Goal: Task Accomplishment & Management: Complete application form

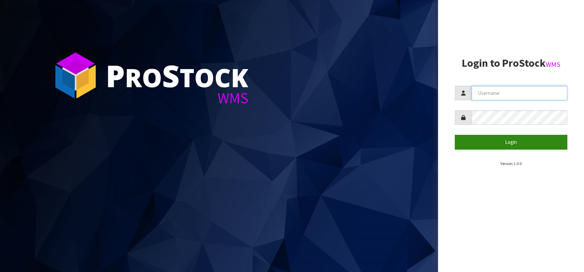
type input "[EMAIL_ADDRESS][DOMAIN_NAME]"
click at [484, 148] on button "Login" at bounding box center [511, 142] width 112 height 14
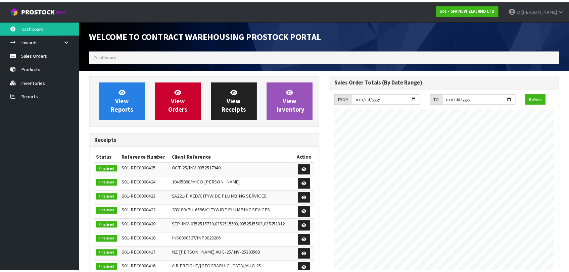
scroll to position [372, 244]
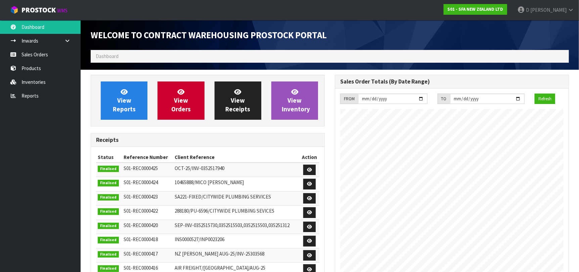
drag, startPoint x: 536, startPoint y: 0, endPoint x: 525, endPoint y: 1, distance: 11.8
click at [28, 67] on link "Products" at bounding box center [40, 68] width 81 height 14
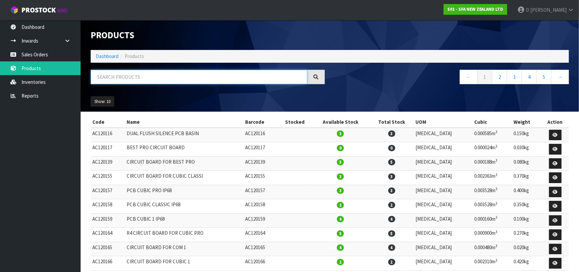
click at [137, 80] on input "text" at bounding box center [199, 77] width 217 height 14
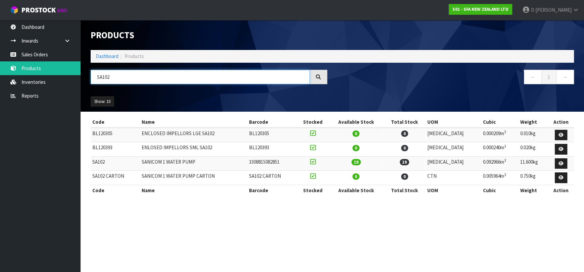
click at [138, 81] on input "SA102" at bounding box center [200, 77] width 219 height 14
type input "SA101"
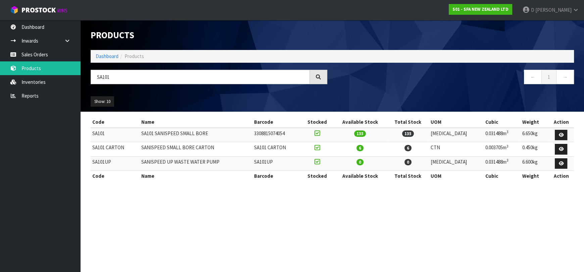
click at [347, 61] on ol "Dashboard Products" at bounding box center [333, 56] width 484 height 12
click at [63, 51] on link "Sales Orders" at bounding box center [40, 55] width 81 height 14
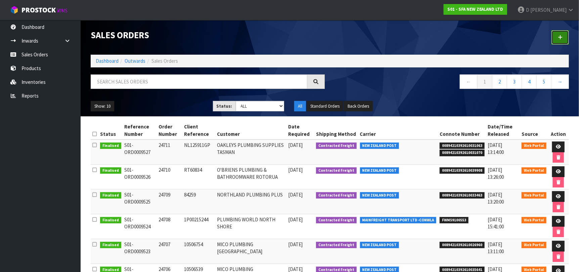
click at [556, 38] on link at bounding box center [559, 37] width 17 height 14
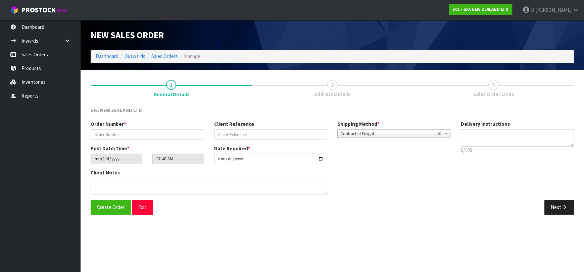
drag, startPoint x: 61, startPoint y: 175, endPoint x: 165, endPoint y: 52, distance: 160.8
click at [63, 173] on ul "Dashboard Inwards Purchase Orders Receipts Sales Orders Products Inventories Re…" at bounding box center [40, 146] width 81 height 252
drag, startPoint x: 27, startPoint y: 140, endPoint x: 35, endPoint y: 134, distance: 9.9
click at [26, 140] on ul "Dashboard Inwards Purchase Orders Receipts Sales Orders Products Inventories Re…" at bounding box center [40, 146] width 81 height 252
click at [51, 173] on ul "Dashboard Inwards Purchase Orders Receipts Sales Orders Products Inventories Re…" at bounding box center [40, 146] width 81 height 252
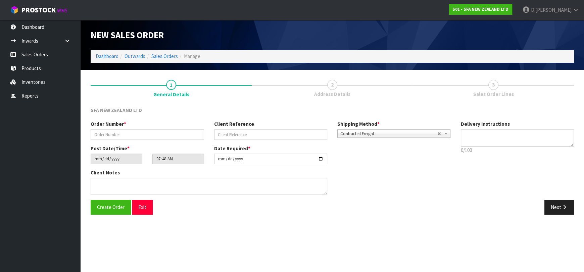
click at [283, 214] on div "Create Order Exit" at bounding box center [209, 207] width 247 height 14
click at [140, 132] on input "text" at bounding box center [148, 135] width 114 height 10
type input "24712"
paste input "QTP0074722"
type input "QTP0074722"
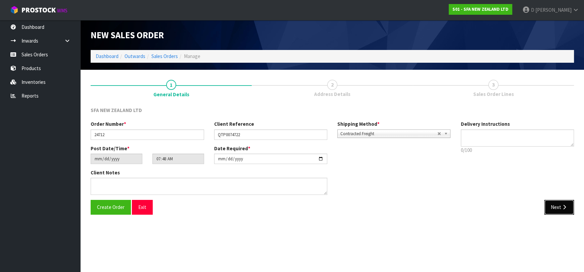
click at [553, 201] on button "Next" at bounding box center [560, 207] width 30 height 14
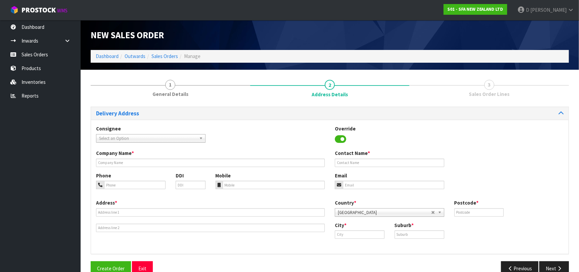
click at [128, 136] on span "Select an Option" at bounding box center [147, 139] width 97 height 8
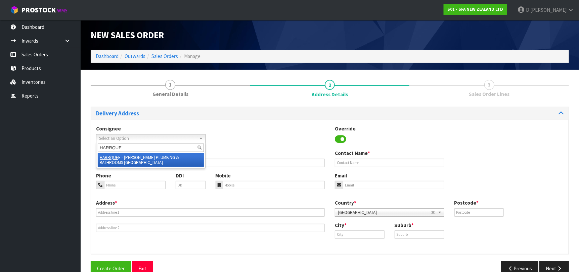
type input "HARRQUEE"
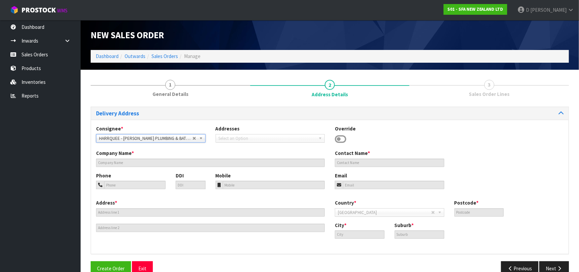
type input "[PERSON_NAME] PLUMBING & BATHROOMS [GEOGRAPHIC_DATA]"
type input "[STREET_ADDRESS][PERSON_NAME]"
type input "9300"
type input "[GEOGRAPHIC_DATA]"
type input "FRANKTON"
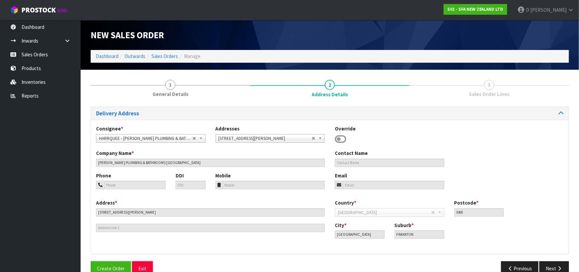
click at [510, 172] on div "Company Name * [PERSON_NAME] PLUMBING & BATHROOMS [GEOGRAPHIC_DATA] Contact Name" at bounding box center [330, 161] width 478 height 22
click at [557, 266] on icon "button" at bounding box center [559, 268] width 6 height 5
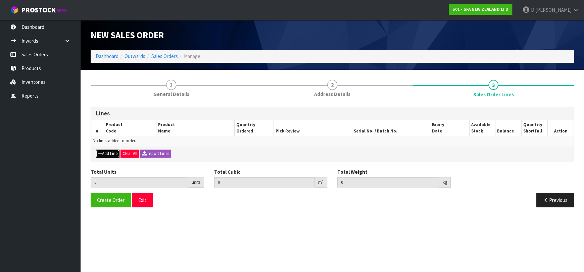
click at [109, 154] on button "Add Line" at bounding box center [108, 154] width 24 height 8
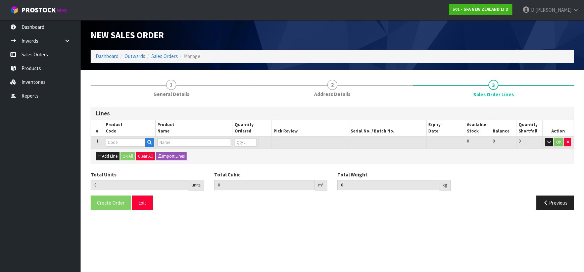
click at [114, 138] on input "text" at bounding box center [126, 142] width 40 height 8
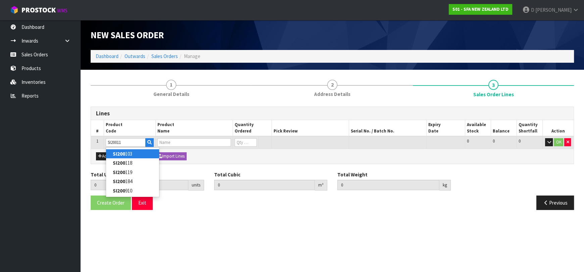
type input "SI200118"
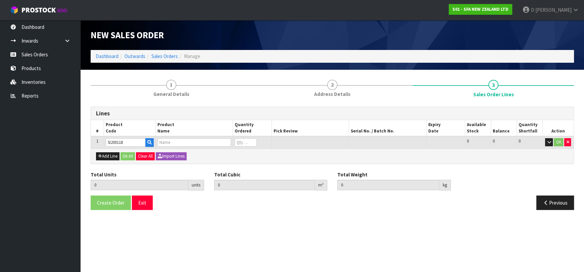
type input "0.000000"
type input "0.000"
type input "NRV SANIFLOOR"
type input "0"
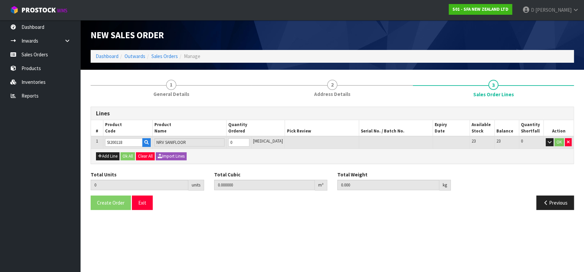
type input "SI200118"
type input "1"
type input "0.000009"
type input "0.01"
type input "1"
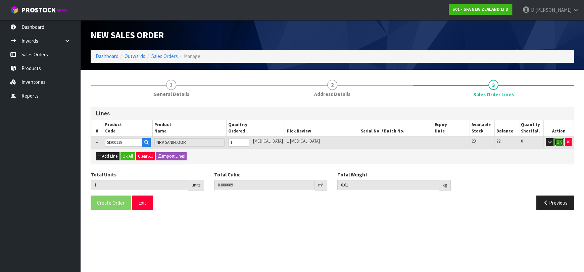
click at [560, 142] on button "OK" at bounding box center [559, 142] width 9 height 8
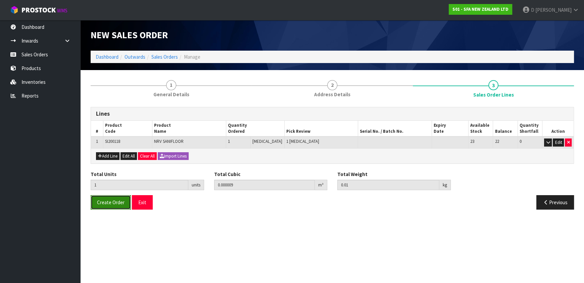
click at [106, 199] on span "Create Order" at bounding box center [111, 202] width 28 height 6
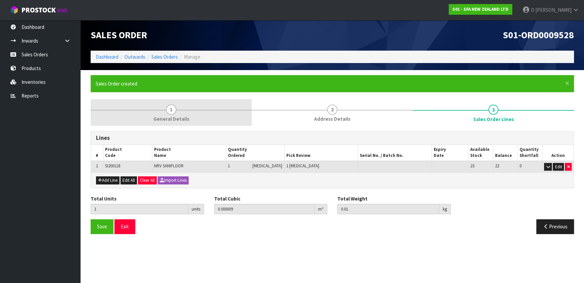
drag, startPoint x: 184, startPoint y: 114, endPoint x: 191, endPoint y: 116, distance: 7.2
click at [184, 115] on link "1 General Details" at bounding box center [171, 112] width 161 height 27
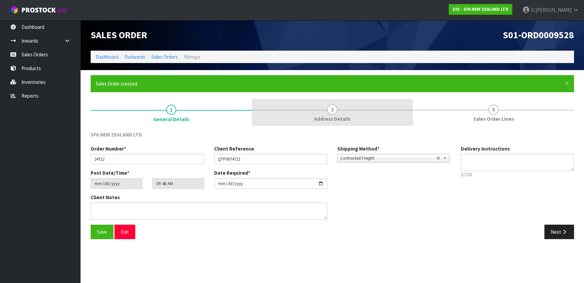
click at [300, 113] on link "2 Address Details" at bounding box center [332, 112] width 161 height 27
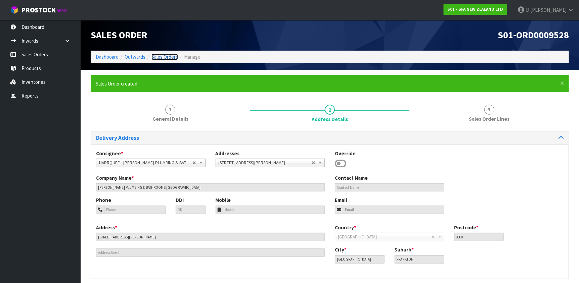
click at [177, 57] on link "Sales Orders" at bounding box center [164, 57] width 27 height 6
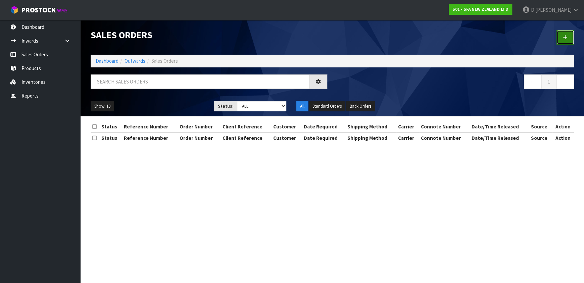
click at [561, 36] on link at bounding box center [565, 37] width 17 height 14
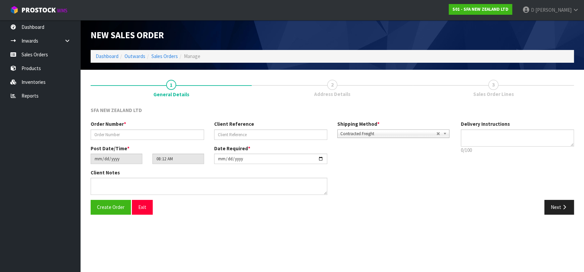
click at [51, 135] on ul "Dashboard Inwards Purchase Orders Receipts Sales Orders Products Inventories Re…" at bounding box center [40, 146] width 81 height 252
drag, startPoint x: 131, startPoint y: 133, endPoint x: 138, endPoint y: 135, distance: 7.0
click at [134, 133] on input "text" at bounding box center [148, 135] width 114 height 10
type input "24713"
paste input "TKS171006"
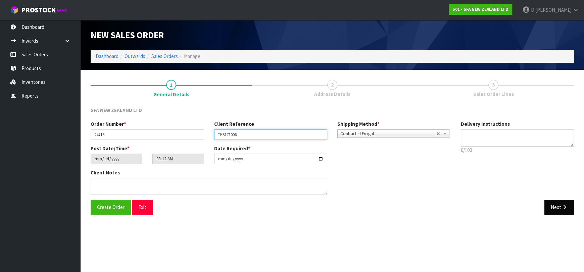
type input "TKS171006"
click at [557, 213] on button "Next" at bounding box center [560, 207] width 30 height 14
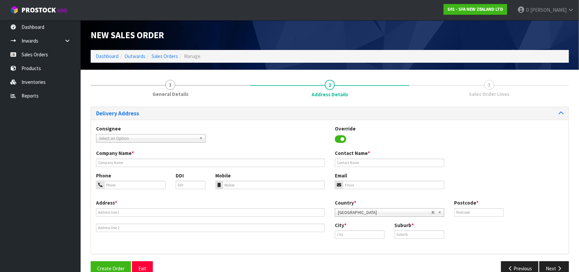
click at [152, 136] on span "Select an Option" at bounding box center [147, 139] width 97 height 8
type input "UNIVTAKA"
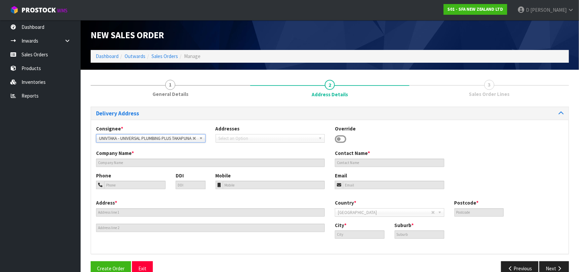
type input "UNIVERSAL PLUMBING PLUS TAKAPUNA"
type input "[STREET_ADDRESS]"
type input "0622"
type input "[GEOGRAPHIC_DATA]"
type input "TAKAPUNA"
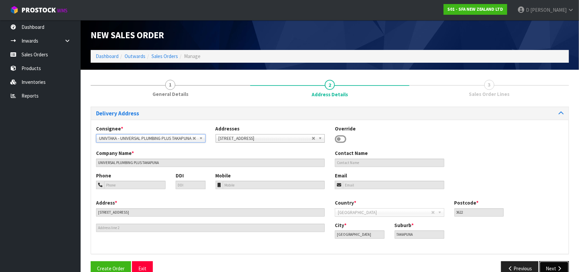
click at [549, 269] on button "Next" at bounding box center [554, 269] width 30 height 14
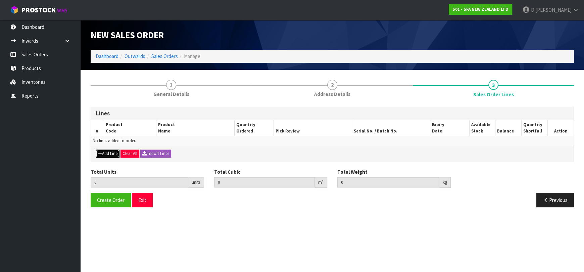
drag, startPoint x: 103, startPoint y: 151, endPoint x: 106, endPoint y: 148, distance: 3.8
click at [103, 151] on button "Add Line" at bounding box center [108, 154] width 24 height 8
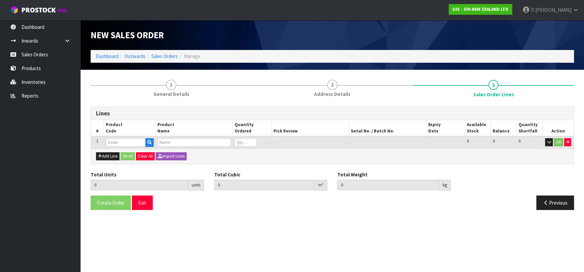
click at [108, 144] on input "text" at bounding box center [126, 142] width 40 height 8
type input "SA101"
type input "0.000000"
type input "0.000"
type input "SA101 SANISPEED SMALL BORE"
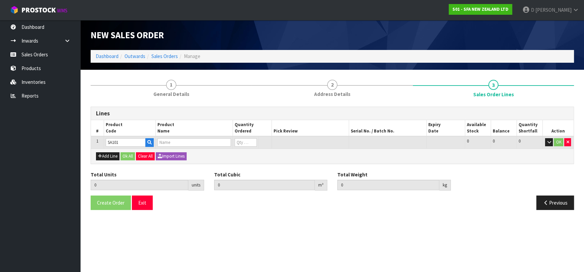
type input "0"
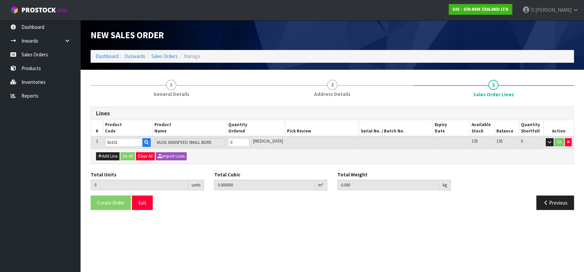
type input "SA101"
type input "1"
type input "0.031488"
type input "6.65"
type input "1"
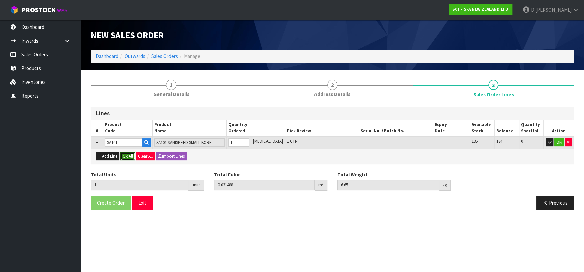
click at [125, 156] on button "Ok All" at bounding box center [128, 156] width 14 height 8
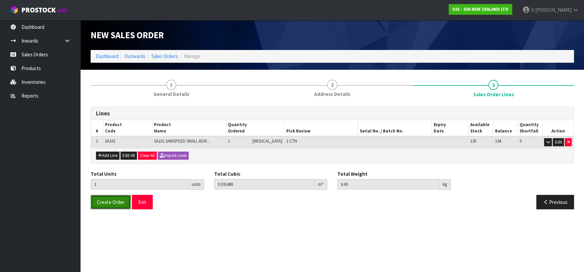
click at [107, 205] on button "Create Order" at bounding box center [111, 202] width 40 height 14
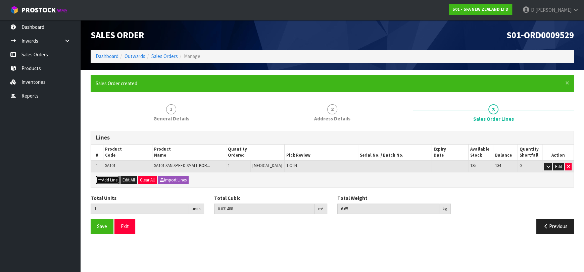
click at [115, 176] on button "Add Line" at bounding box center [108, 180] width 24 height 8
type input "0"
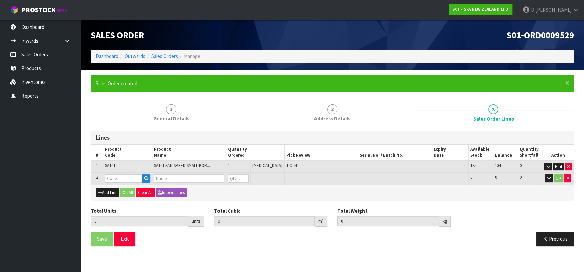
click at [119, 173] on td at bounding box center [127, 179] width 49 height 12
click at [124, 180] on input "text" at bounding box center [123, 179] width 37 height 8
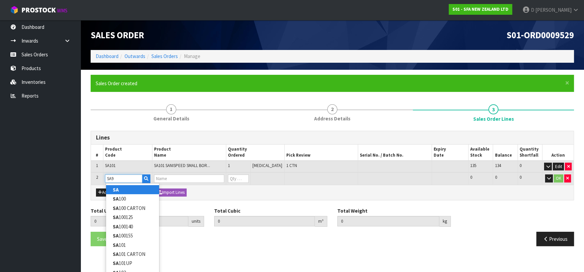
type input "SA95"
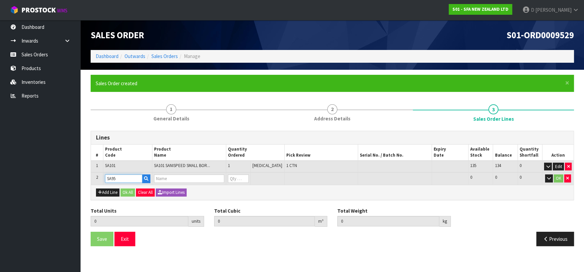
type input "1"
type input "0.031488"
type input "6.65"
type input "SANIVITE UP WASTE WATER PUMP"
type input "0"
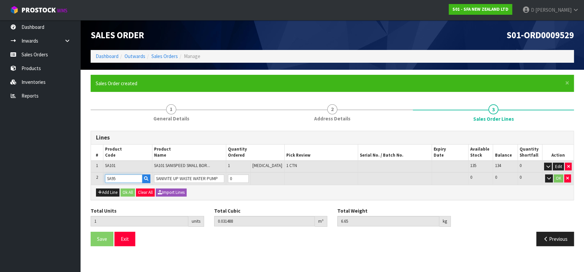
type input "SA95"
type input "2"
type input "0.062976"
type input "12.81"
type input "1"
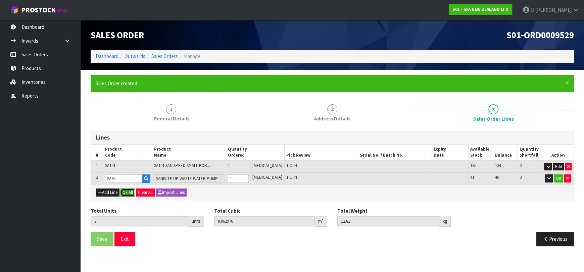
click at [125, 191] on button "Ok All" at bounding box center [128, 193] width 14 height 8
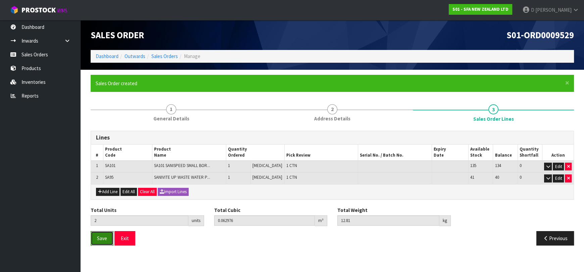
click at [101, 237] on span "Save" at bounding box center [102, 238] width 10 height 6
click at [169, 56] on link "Sales Orders" at bounding box center [164, 56] width 27 height 6
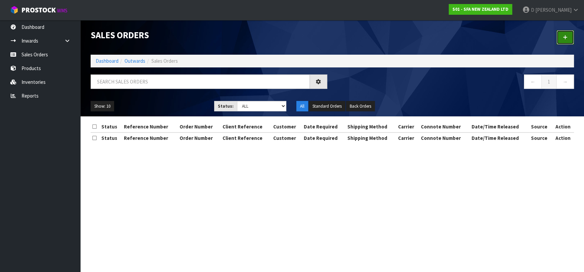
drag, startPoint x: 566, startPoint y: 43, endPoint x: 516, endPoint y: 48, distance: 49.9
click at [566, 43] on link at bounding box center [565, 37] width 17 height 14
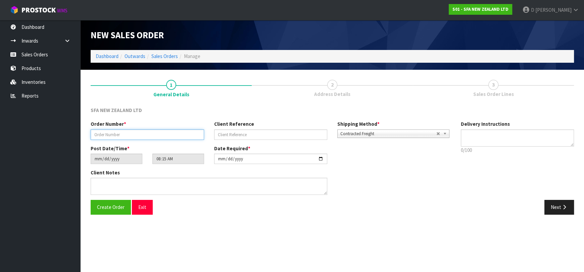
click at [184, 130] on input "text" at bounding box center [148, 135] width 114 height 10
type input "24714"
paste input "200964963"
type input "200964963"
drag, startPoint x: 549, startPoint y: 208, endPoint x: 174, endPoint y: 171, distance: 376.6
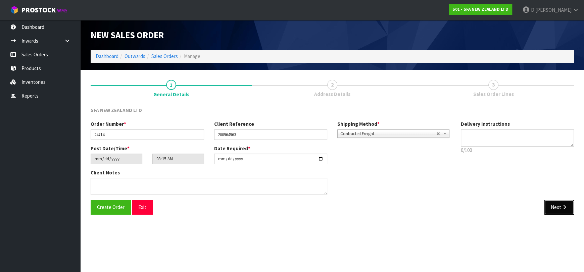
click at [549, 208] on button "Next" at bounding box center [560, 207] width 30 height 14
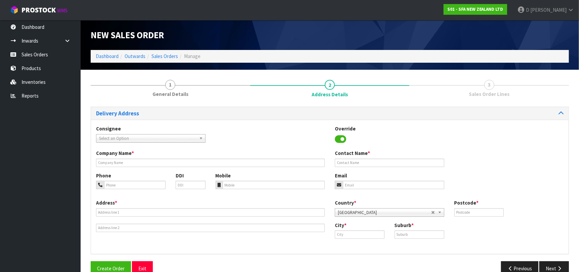
click at [117, 145] on div "Consignee 000001.BAY MECHANICS - BAY MECHANICS 000001A - BRAKE & TRANSMISSION N…" at bounding box center [330, 137] width 478 height 25
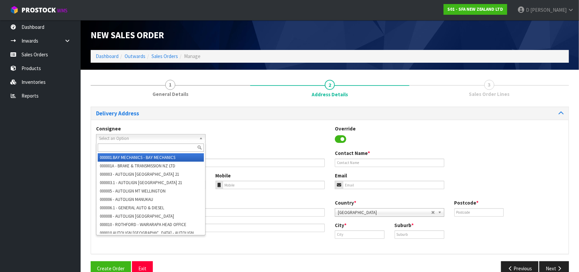
click at [118, 140] on span "Select an Option" at bounding box center [147, 139] width 97 height 8
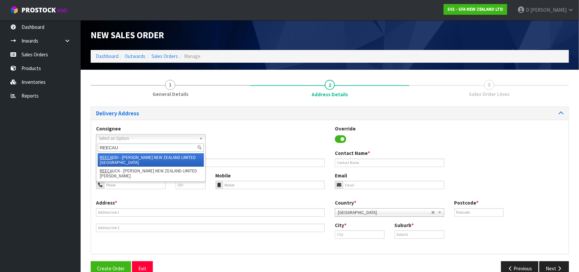
type input "REECAUC"
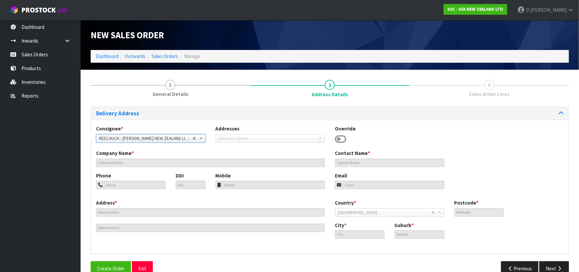
type input "[PERSON_NAME] NEW ZEALAND LIMITED [PERSON_NAME]"
type input "[STREET_ADDRESS]"
type input "1010"
type input "[GEOGRAPHIC_DATA]"
type input "[PERSON_NAME]"
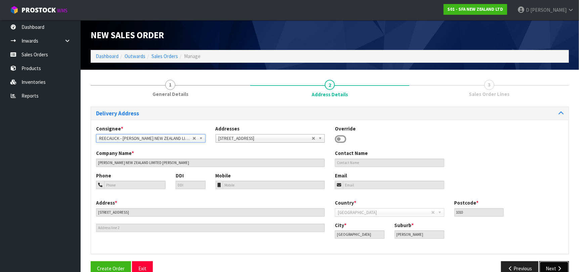
click at [551, 271] on button "Next" at bounding box center [554, 269] width 30 height 14
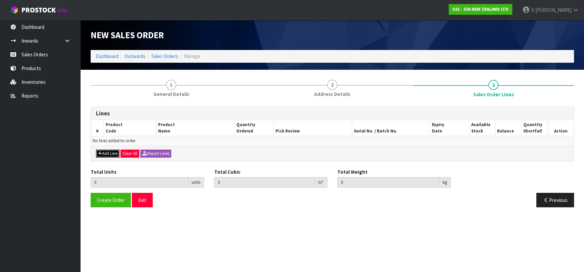
click at [105, 156] on button "Add Line" at bounding box center [108, 154] width 24 height 8
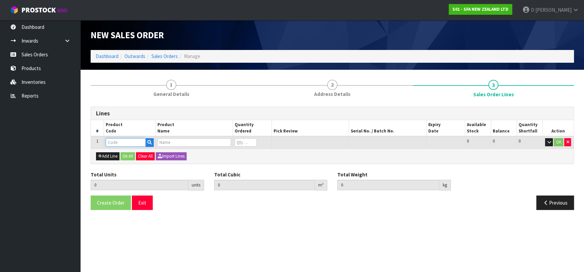
click at [113, 143] on input "text" at bounding box center [126, 142] width 40 height 8
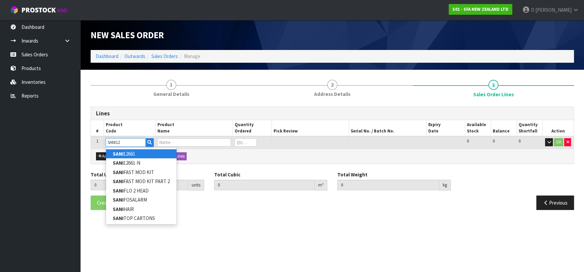
type input "SANI12661"
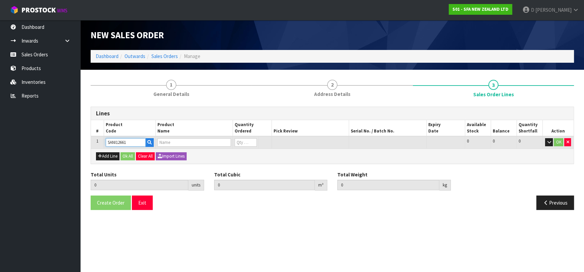
type input "0.000000"
type input "0.000"
type input "SANI ALARM INTERLOCK"
type input "0"
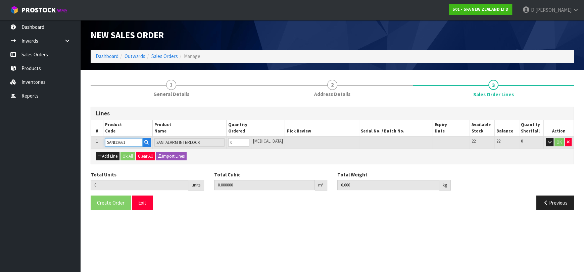
type input "SANI12661"
type input "1"
type input "0.00828"
type input "1.6"
type input "1"
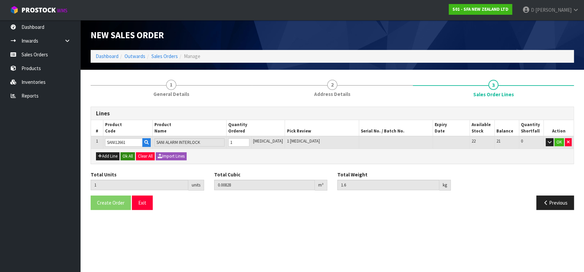
click at [127, 152] on div "Add Line Ok All Clear All Import Lines" at bounding box center [332, 156] width 483 height 15
click at [127, 155] on button "Ok All" at bounding box center [128, 156] width 14 height 8
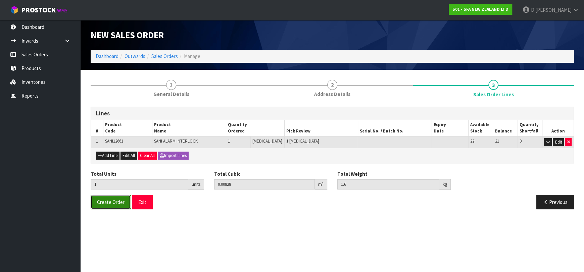
click at [117, 202] on span "Create Order" at bounding box center [111, 202] width 28 height 6
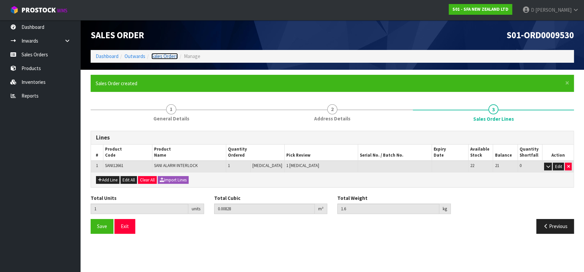
click at [159, 58] on link "Sales Orders" at bounding box center [164, 56] width 27 height 6
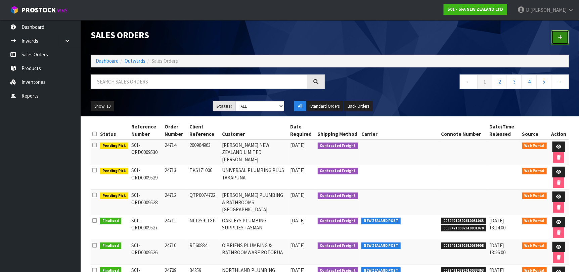
click at [553, 33] on link at bounding box center [559, 37] width 17 height 14
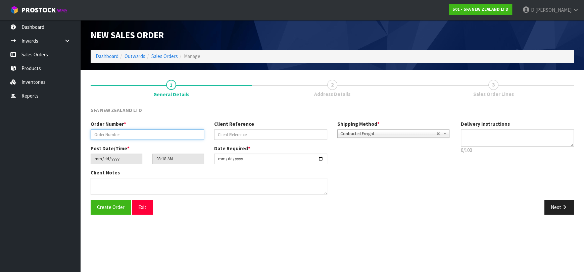
click at [152, 137] on input "text" at bounding box center [148, 135] width 114 height 10
click at [180, 133] on input "text" at bounding box center [148, 135] width 114 height 10
type input "2"
type input "="
type input "24715"
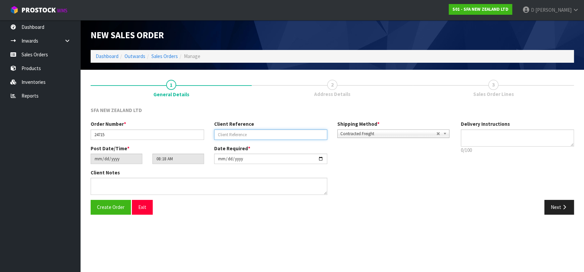
paste input "36852"
type input "36852"
click at [566, 210] on button "Next" at bounding box center [560, 207] width 30 height 14
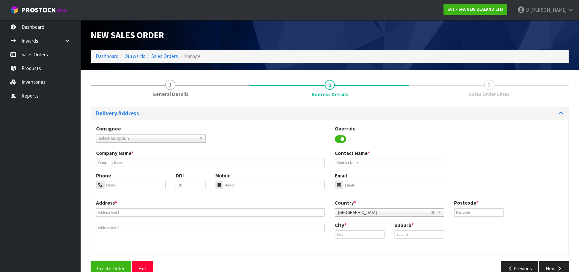
click at [152, 138] on span "Select an Option" at bounding box center [147, 139] width 97 height 8
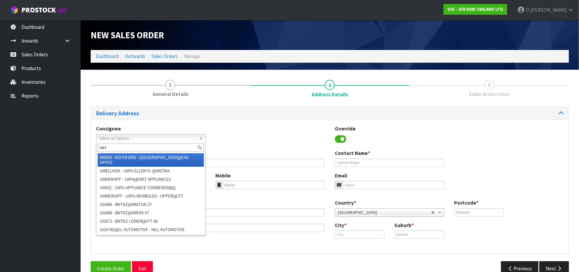
type input "HHD"
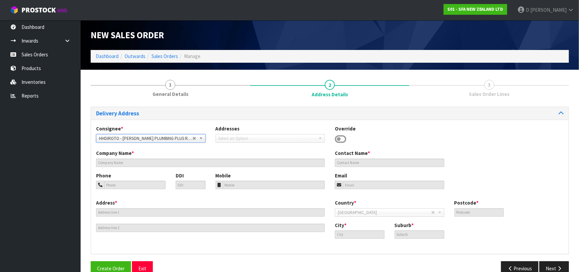
type input "[PERSON_NAME] PLUMBING PLUS"
type input "[GEOGRAPHIC_DATA]"
type input "3040"
type input "ROTORUA"
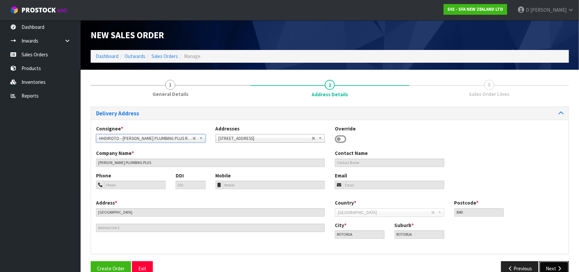
drag, startPoint x: 559, startPoint y: 267, endPoint x: 420, endPoint y: 223, distance: 145.7
click at [558, 267] on icon "button" at bounding box center [559, 268] width 6 height 5
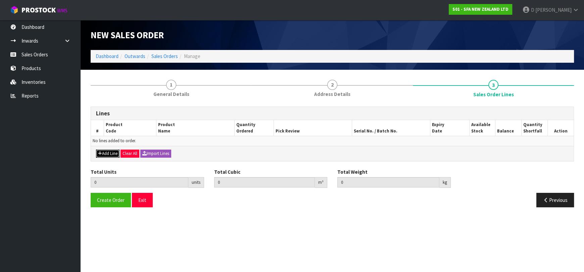
drag, startPoint x: 97, startPoint y: 153, endPoint x: 100, endPoint y: 149, distance: 4.8
click at [98, 151] on button "Add Line" at bounding box center [108, 154] width 24 height 8
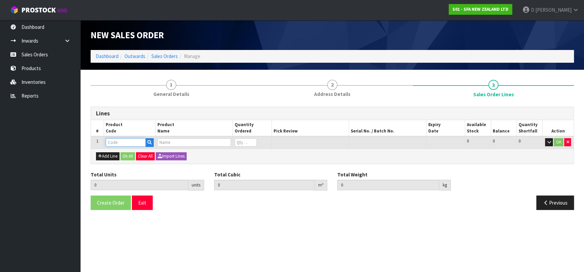
click at [106, 143] on input "text" at bounding box center [126, 142] width 40 height 8
type input "SA81"
type input "0.000000"
type input "0.000"
type input "SANIACCESS 3"
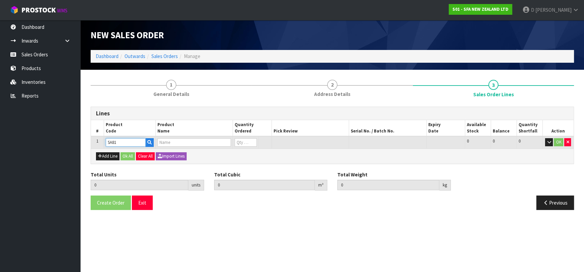
type input "0"
type input "SA81"
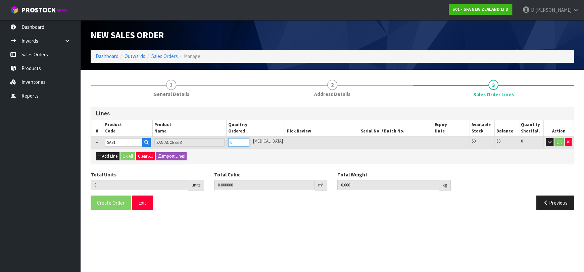
type input "1"
type input "0.047025"
type input "7.5"
type input "1"
click at [127, 157] on button "Ok All" at bounding box center [128, 156] width 14 height 8
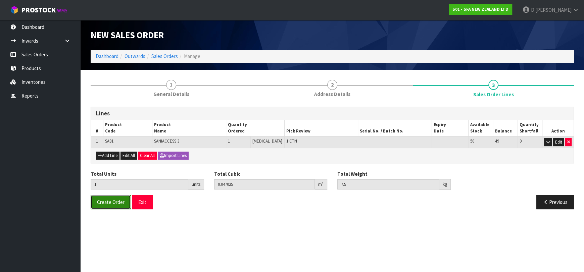
click at [123, 195] on button "Create Order" at bounding box center [111, 202] width 40 height 14
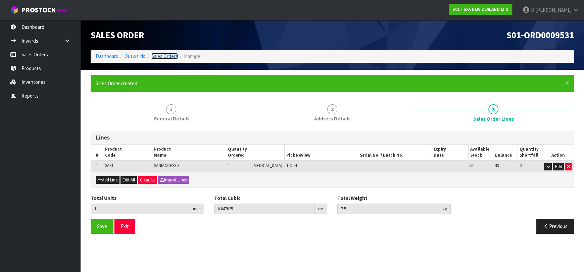
click at [155, 56] on link "Sales Orders" at bounding box center [164, 56] width 27 height 6
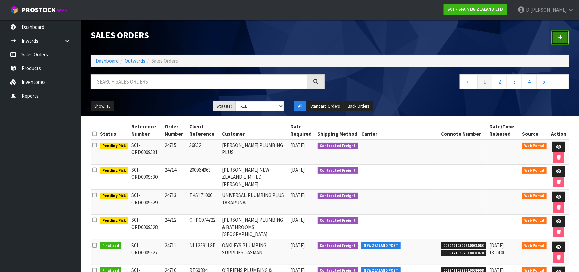
click at [555, 34] on link at bounding box center [559, 37] width 17 height 14
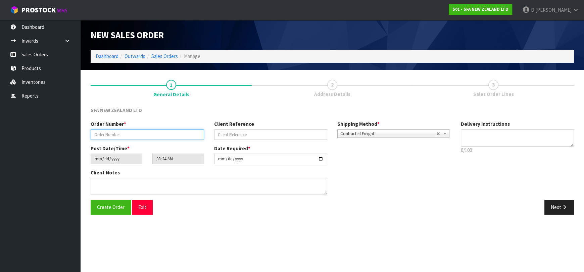
drag, startPoint x: 138, startPoint y: 133, endPoint x: 139, endPoint y: 137, distance: 4.6
click at [138, 133] on input "text" at bounding box center [148, 135] width 114 height 10
click at [140, 139] on input "text" at bounding box center [148, 135] width 114 height 10
type input "24716"
paste input "200964967"
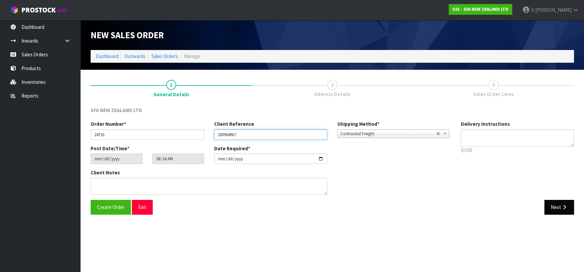
type input "200964967"
click at [558, 208] on button "Next" at bounding box center [560, 207] width 30 height 14
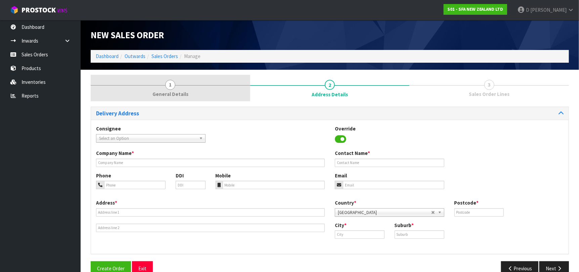
click at [197, 80] on link "1 General Details" at bounding box center [171, 88] width 160 height 27
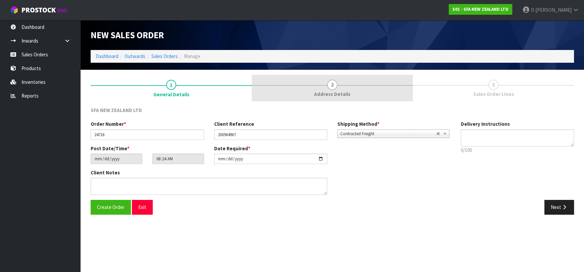
click at [315, 89] on link "2 Address Details" at bounding box center [332, 88] width 161 height 27
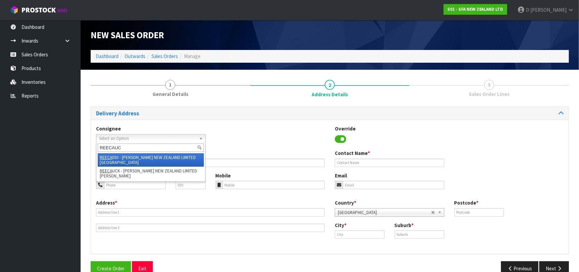
type input "REECAUCK"
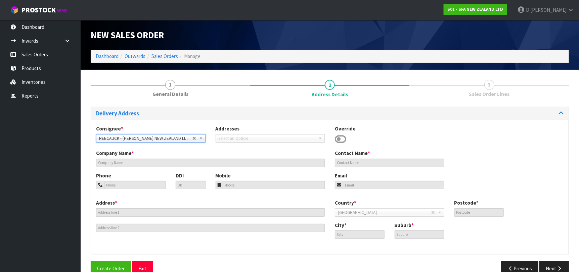
type input "[PERSON_NAME] NEW ZEALAND LIMITED [PERSON_NAME]"
type input "[STREET_ADDRESS]"
type input "1010"
type input "[GEOGRAPHIC_DATA]"
type input "[PERSON_NAME]"
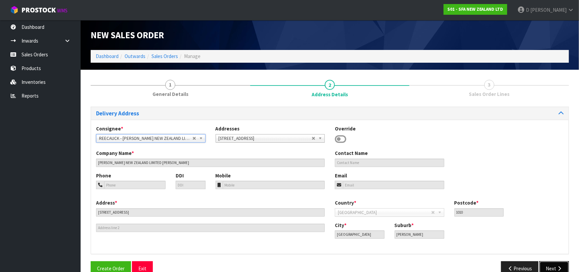
click at [546, 265] on button "Next" at bounding box center [554, 269] width 30 height 14
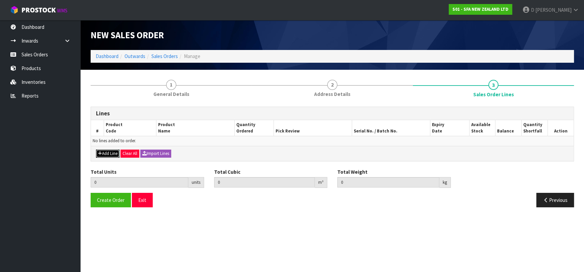
click at [112, 156] on button "Add Line" at bounding box center [108, 154] width 24 height 8
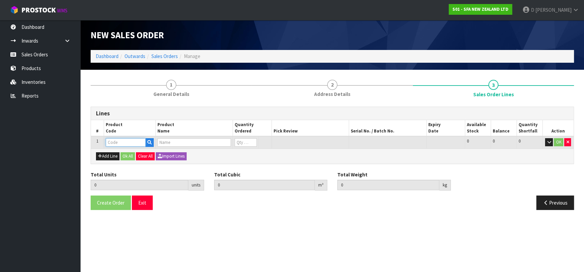
click at [117, 141] on input "text" at bounding box center [126, 142] width 40 height 8
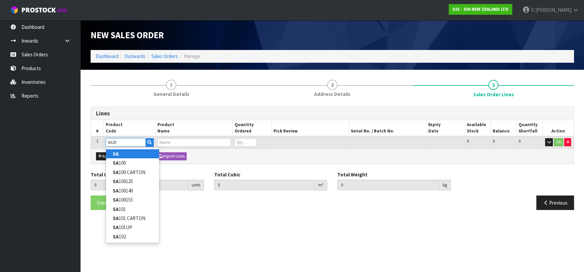
type input "SA200"
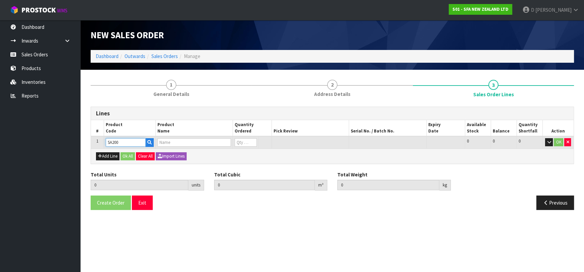
type input "0.000000"
type input "0.000"
type input "[PERSON_NAME] COMMERCIAL MACERATOR"
type input "0"
type input "SA200"
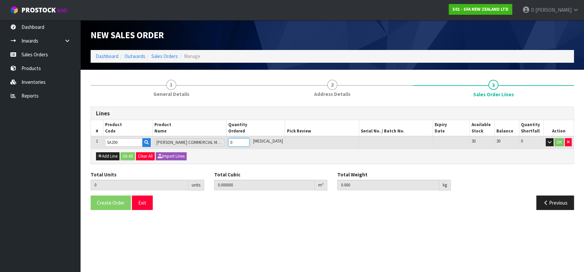
type input "2"
type input "0.043384"
type input "12.1"
type input "2"
click at [130, 154] on button "Ok All" at bounding box center [128, 156] width 14 height 8
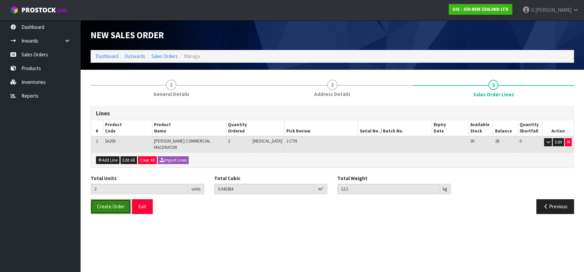
drag, startPoint x: 109, startPoint y: 194, endPoint x: 109, endPoint y: 198, distance: 3.7
click at [109, 199] on button "Create Order" at bounding box center [111, 206] width 40 height 14
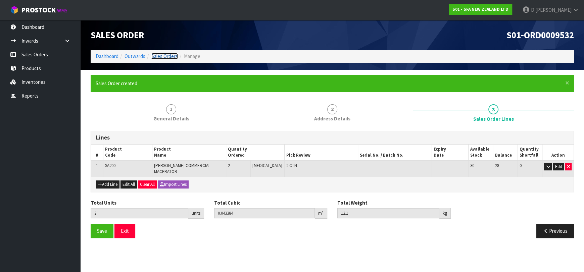
click at [171, 57] on link "Sales Orders" at bounding box center [164, 56] width 27 height 6
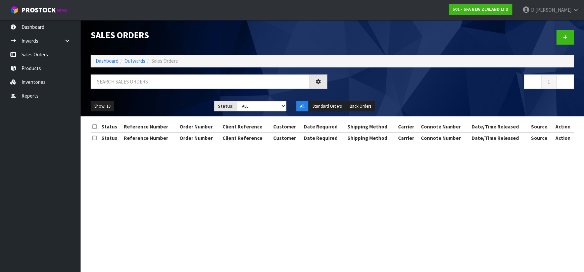
click at [556, 41] on div at bounding box center [455, 37] width 247 height 35
click at [559, 38] on link at bounding box center [565, 37] width 17 height 14
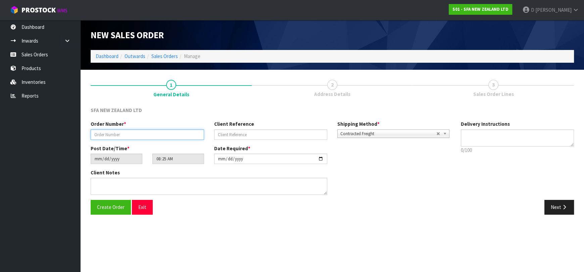
click at [159, 137] on input "text" at bounding box center [148, 135] width 114 height 10
type input "24717"
paste input "MT466428"
type input "MT466428"
drag, startPoint x: 560, startPoint y: 223, endPoint x: 438, endPoint y: 201, distance: 124.2
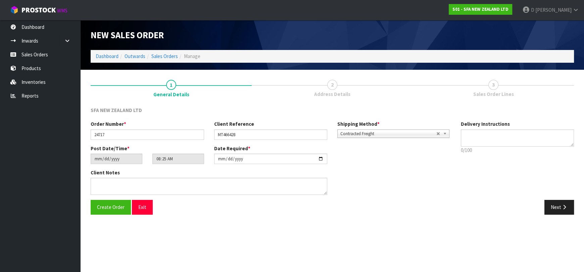
click at [560, 223] on section "1 General Details 2 Address Details 3 Sales Order Lines SFA NEW ZEALAND LTD Ord…" at bounding box center [333, 147] width 504 height 155
drag, startPoint x: 555, startPoint y: 205, endPoint x: 177, endPoint y: 145, distance: 382.9
click at [546, 201] on button "Next" at bounding box center [560, 207] width 30 height 14
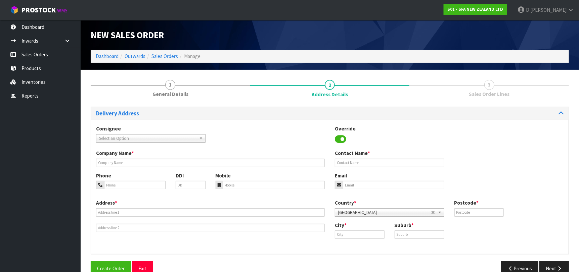
click at [162, 137] on span "Select an Option" at bounding box center [147, 139] width 97 height 8
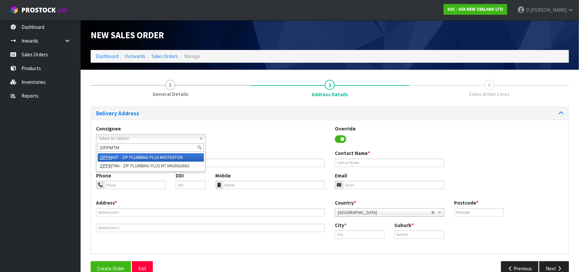
type input "ZIPPMTMA"
type input "ZIP PLUMBING PLUS MT MAUNGANUI"
type input "111 NEWTON ST"
type input "3116"
type input "MT MAUNGANUI"
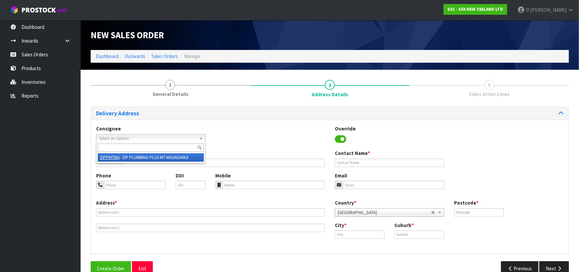
type input "MT MAUNGANUI"
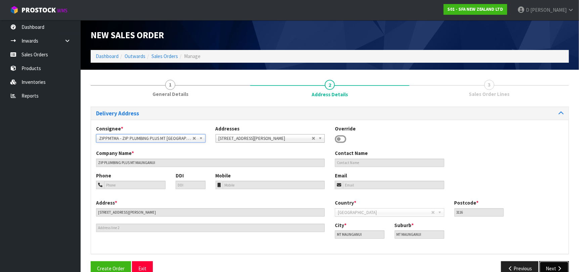
click at [549, 264] on button "Next" at bounding box center [554, 269] width 30 height 14
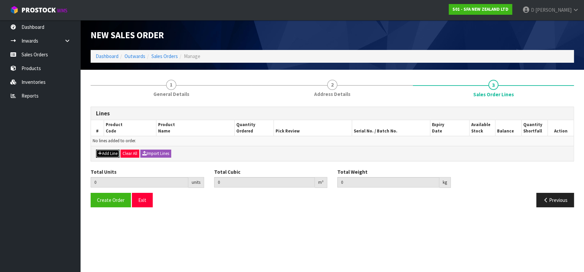
click at [118, 153] on button "Add Line" at bounding box center [108, 154] width 24 height 8
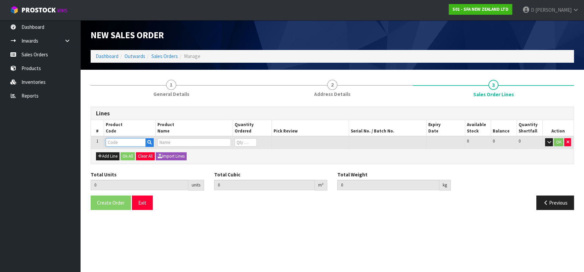
click at [117, 143] on input "text" at bounding box center [126, 142] width 40 height 8
type input "SA94"
type input "0.000000"
type input "0.000"
type input "SANISHOWER UP WASTE WATER PUMP"
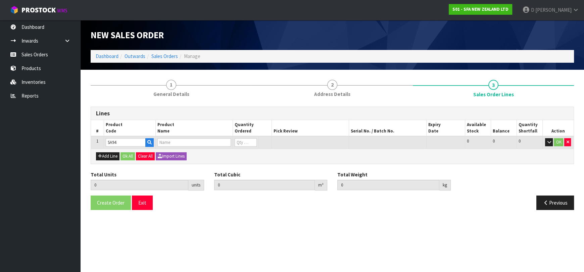
type input "0"
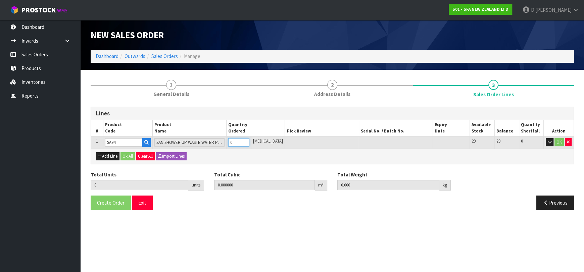
type input "1"
type input "0.01617"
type input "4.68"
type input "1"
click at [126, 155] on button "Ok All" at bounding box center [128, 156] width 14 height 8
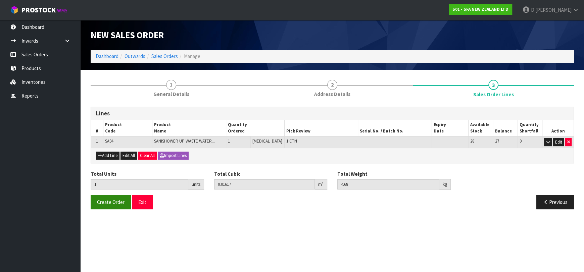
drag, startPoint x: 113, startPoint y: 190, endPoint x: 113, endPoint y: 204, distance: 13.8
click at [113, 191] on div "Total Units 1 units Total Cubic 0.01617 m³ Total Weight 4.68 kg" at bounding box center [333, 183] width 494 height 25
click at [113, 204] on span "Create Order" at bounding box center [111, 202] width 28 height 6
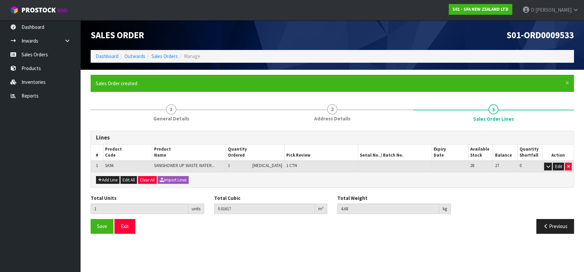
click at [69, 148] on ul "Dashboard Inwards Purchase Orders Receipts Sales Orders Products Inventories Re…" at bounding box center [40, 146] width 81 height 252
click at [163, 54] on link "Sales Orders" at bounding box center [164, 56] width 27 height 6
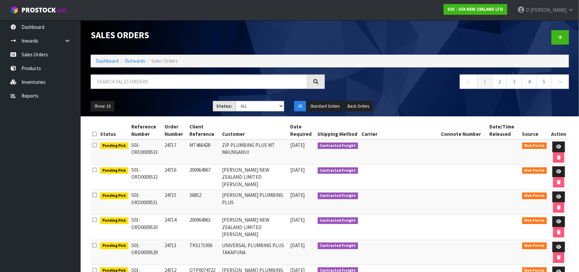
click at [551, 41] on div at bounding box center [452, 37] width 244 height 35
click at [553, 35] on link at bounding box center [559, 37] width 17 height 14
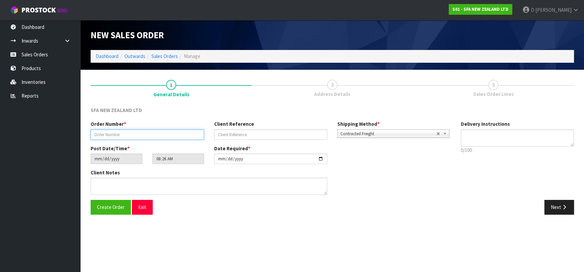
click at [152, 135] on input "text" at bounding box center [148, 135] width 114 height 10
type input "24718"
paste input "466471TQ"
type input "466471TQ"
click at [563, 206] on icon "button" at bounding box center [564, 207] width 6 height 5
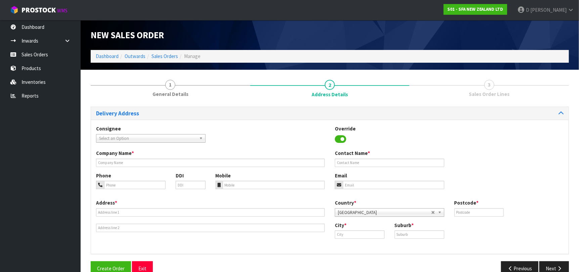
click at [128, 138] on span "Select an Option" at bounding box center [147, 139] width 97 height 8
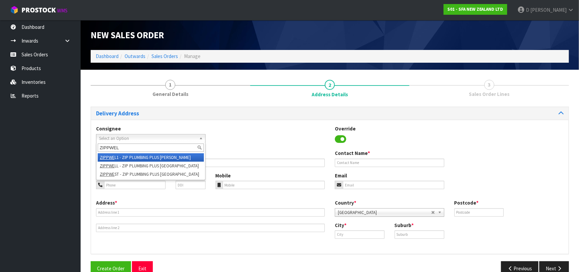
type input "ZIPPWELL"
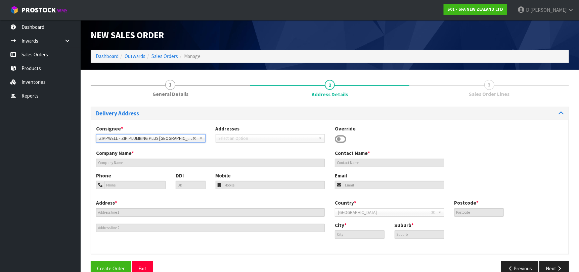
type input "ZIP PLUMBING PLUS-[GEOGRAPHIC_DATA]"
type input "232 THORNDON QUAY"
type input "6011"
type input "WELLINGTON"
type input "PIPITEA"
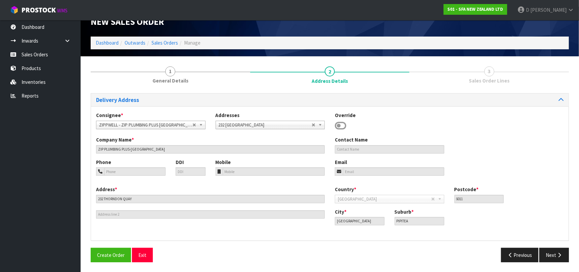
scroll to position [14, 0]
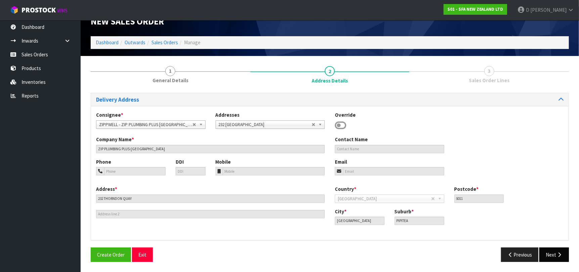
click at [557, 249] on div "Delivery Address Consignee * 000001.BAY MECHANICS - BAY MECHANICS 000001A - BRA…" at bounding box center [330, 180] width 478 height 175
drag, startPoint x: 557, startPoint y: 251, endPoint x: 553, endPoint y: 250, distance: 4.8
click at [556, 251] on button "Next" at bounding box center [554, 255] width 30 height 14
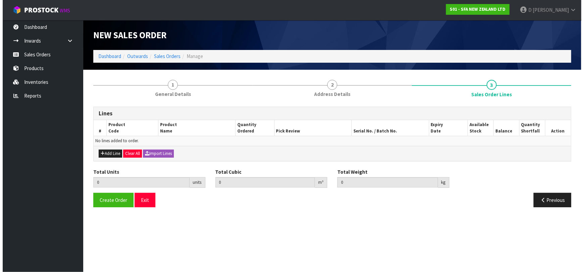
scroll to position [0, 0]
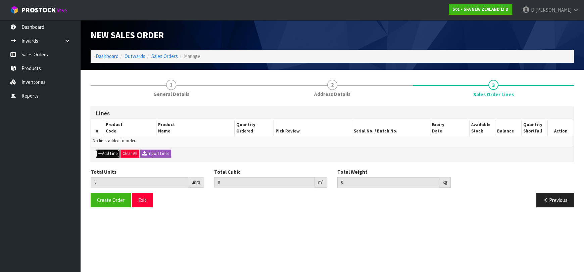
click at [113, 151] on button "Add Line" at bounding box center [108, 154] width 24 height 8
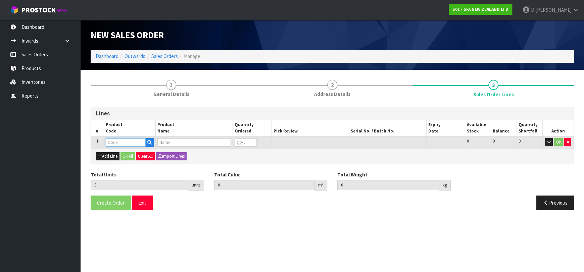
click at [118, 143] on input "text" at bounding box center [126, 142] width 40 height 8
type input "SA107"
type input "0.000000"
type input "0.000"
type input "SANICUBIC 1 WP"
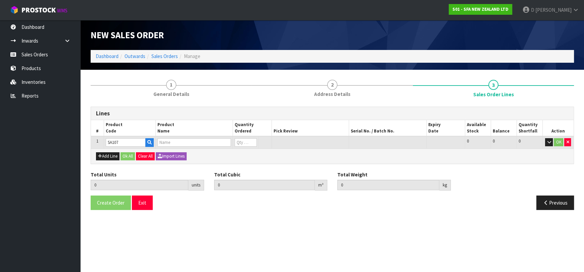
type input "0"
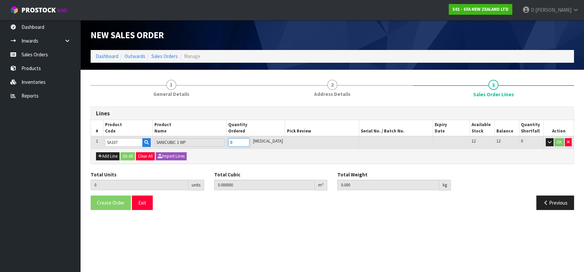
type input "1"
type input "0.107457"
type input "22.58"
type input "1"
click at [128, 157] on button "Ok All" at bounding box center [128, 156] width 14 height 8
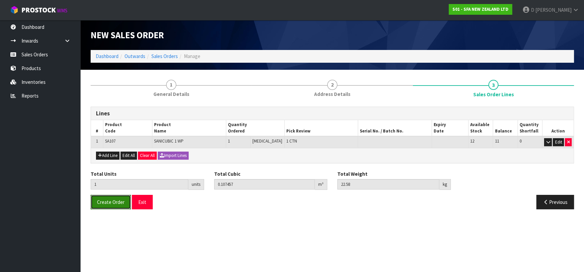
drag, startPoint x: 116, startPoint y: 198, endPoint x: 139, endPoint y: 216, distance: 29.2
click at [116, 199] on span "Create Order" at bounding box center [111, 202] width 28 height 6
click at [14, 157] on ul "Dashboard Inwards Purchase Orders Receipts Sales Orders Products Inventories Re…" at bounding box center [40, 146] width 81 height 252
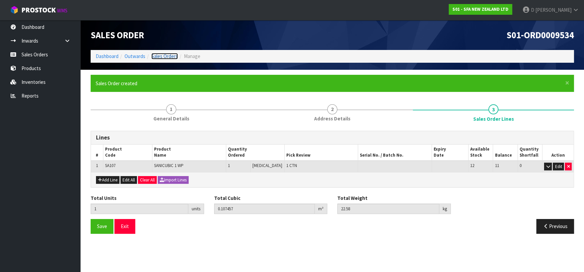
click at [173, 59] on link "Sales Orders" at bounding box center [164, 56] width 27 height 6
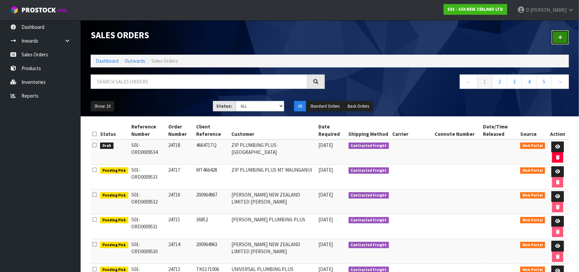
click at [565, 37] on link at bounding box center [559, 37] width 17 height 14
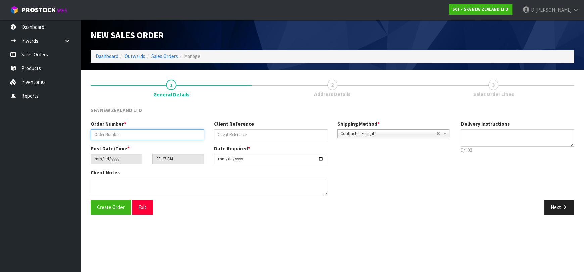
click at [168, 137] on input "text" at bounding box center [148, 135] width 114 height 10
type input "24719"
click at [245, 138] on input "text" at bounding box center [271, 135] width 114 height 10
paste input "10507182"
type input "10507182"
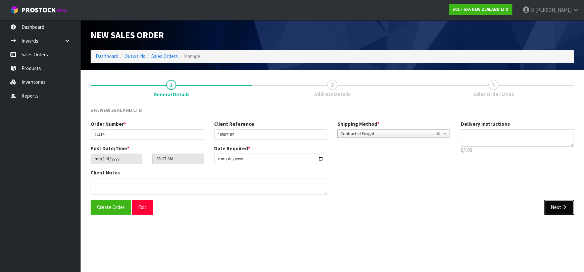
click at [557, 208] on button "Next" at bounding box center [560, 207] width 30 height 14
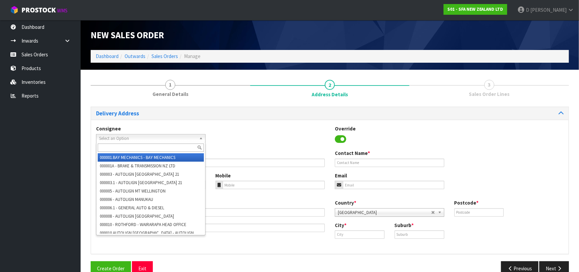
click at [174, 136] on span "Select an Option" at bounding box center [147, 139] width 97 height 8
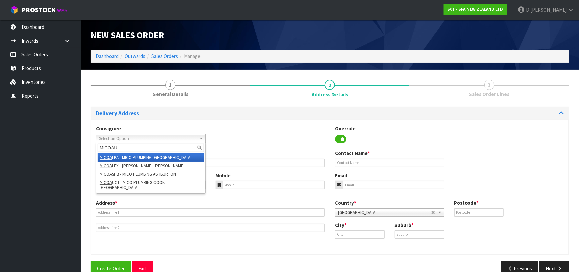
type input "MICOAUC"
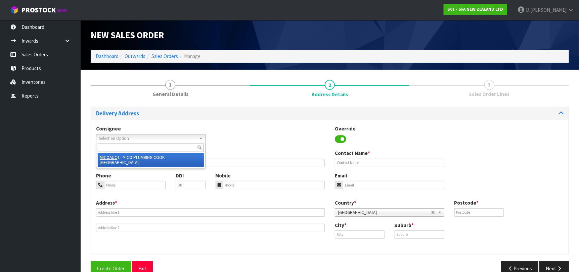
type input "MICO PLUMBING COOK ST AKL CITY"
type input "64 COOK STREET"
type input "1010"
type input "[GEOGRAPHIC_DATA]"
type input "AUCKLAND CENTRAL"
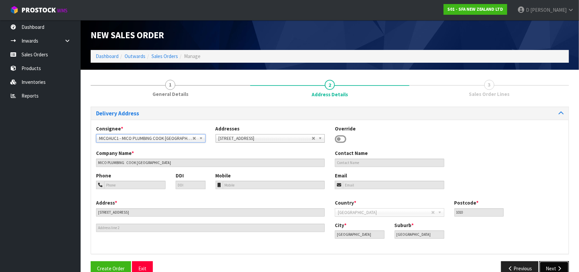
click at [543, 263] on button "Next" at bounding box center [554, 269] width 30 height 14
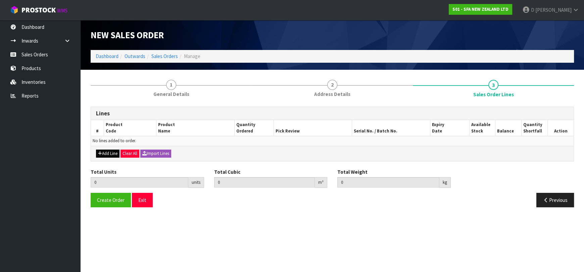
click at [108, 150] on div "Add Line Clear All Import Lines" at bounding box center [332, 153] width 483 height 15
click at [109, 151] on button "Add Line" at bounding box center [108, 154] width 24 height 8
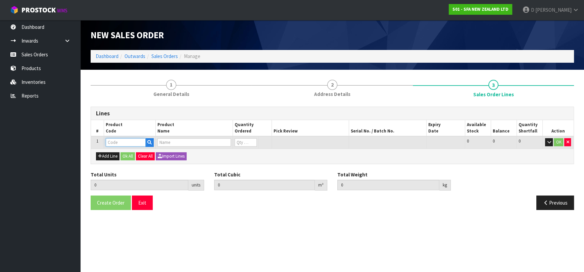
click at [114, 143] on input "text" at bounding box center [126, 142] width 40 height 8
type input "EM120160"
type input "0.000000"
type input "0.000"
type input "CARBON FILTER MEDIA ROUND/BL S"
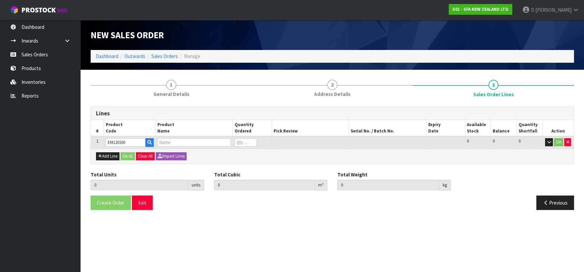
type input "0"
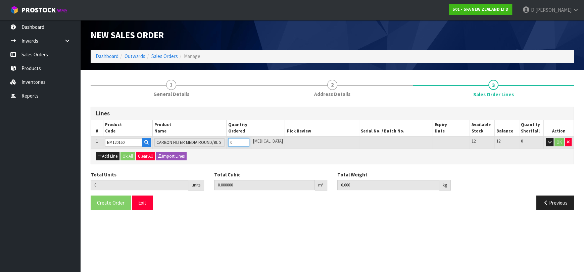
type input "5"
type input "0.000875"
type input "0.75"
type input "5"
click at [126, 156] on button "Ok All" at bounding box center [128, 156] width 14 height 8
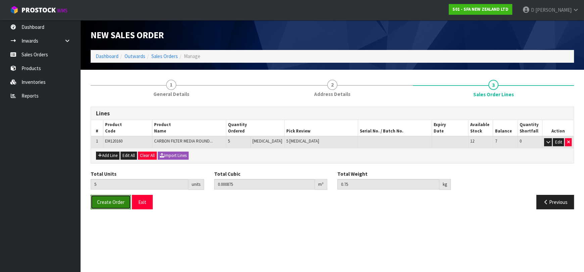
click at [111, 198] on button "Create Order" at bounding box center [111, 202] width 40 height 14
click at [190, 272] on section "New Sales Order Dashboard Outwards Sales Orders Manage New Sales Order Dashboar…" at bounding box center [292, 136] width 584 height 272
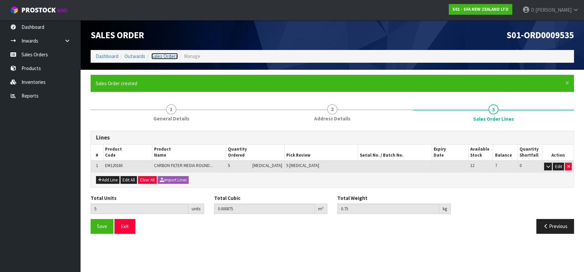
click at [153, 56] on link "Sales Orders" at bounding box center [164, 56] width 27 height 6
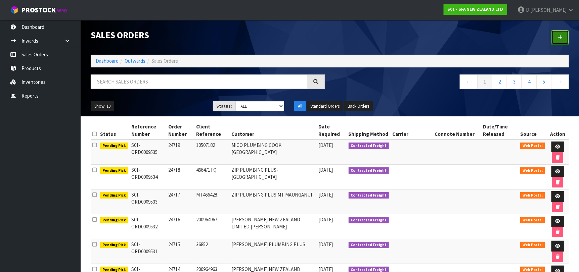
click at [565, 34] on link at bounding box center [559, 37] width 17 height 14
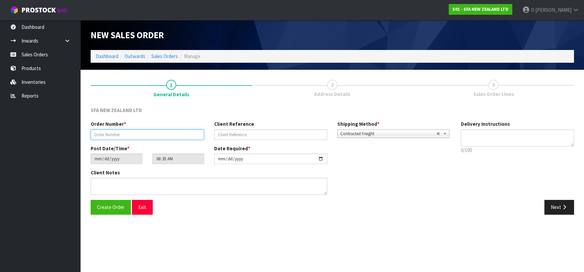
click at [169, 133] on input "text" at bounding box center [148, 135] width 114 height 10
type input "24720"
paste input "10507809"
type input "10507809"
click at [555, 202] on button "Next" at bounding box center [560, 207] width 30 height 14
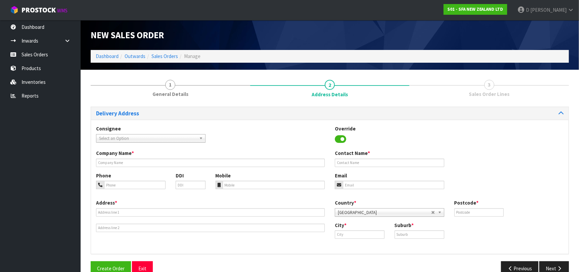
click at [161, 131] on div "Consignee 000001.BAY MECHANICS - BAY MECHANICS 000001A - BRAKE & TRANSMISSION N…" at bounding box center [151, 133] width 120 height 17
click at [161, 135] on span "Select an Option" at bounding box center [147, 139] width 97 height 8
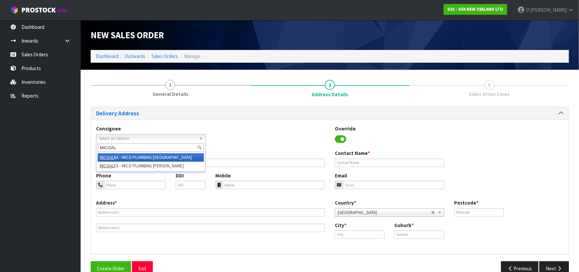
type input "MICOALB"
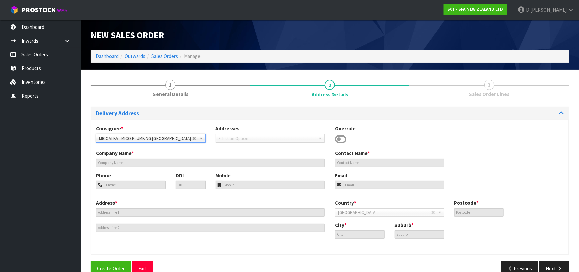
type input "MICO PLUMBING ALBANY"
type input "7 TAWA DRIVE"
type input "0632"
type input "[GEOGRAPHIC_DATA]"
type input "ALBANY"
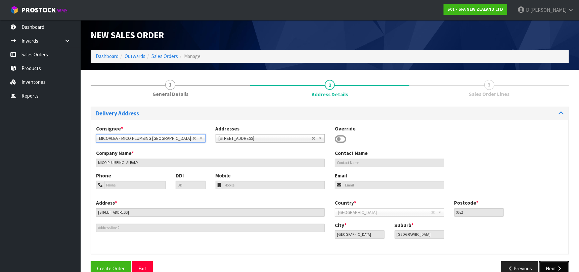
click at [551, 262] on button "Next" at bounding box center [554, 269] width 30 height 14
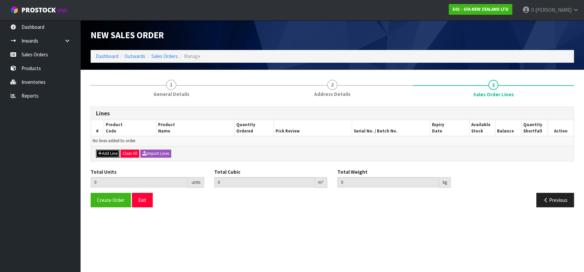
click at [112, 154] on button "Add Line" at bounding box center [108, 154] width 24 height 8
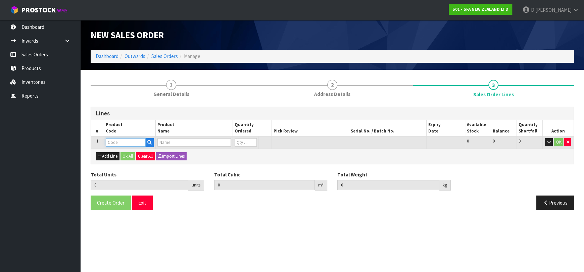
click at [114, 145] on input "text" at bounding box center [126, 142] width 40 height 8
type input "SA95"
type input "0.000000"
type input "0.000"
type input "SANIVITE UP WASTE WATER PUMP"
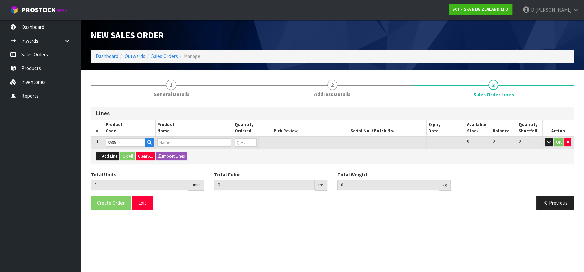
type input "0"
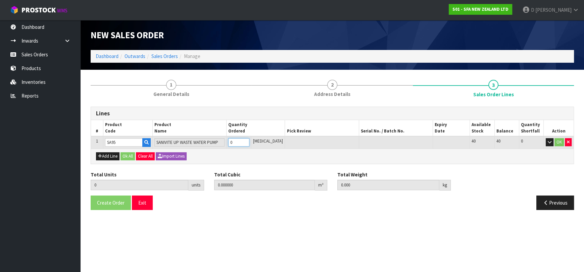
type input "1"
type input "0.031488"
type input "6.16"
type input "1"
click at [126, 157] on button "Ok All" at bounding box center [128, 156] width 14 height 8
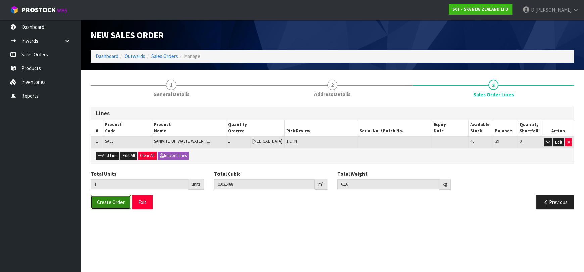
click at [117, 204] on span "Create Order" at bounding box center [111, 202] width 28 height 6
